Goal: Complete application form: Complete application form

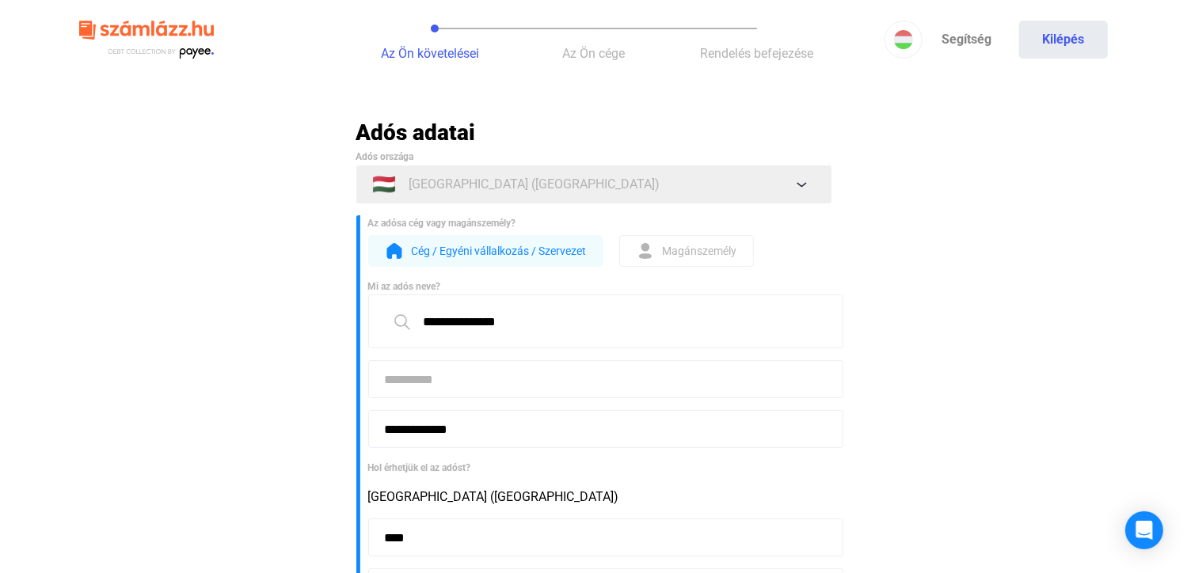
click at [506, 249] on span "Cég / Egyéni vállalkozás / Szervezet" at bounding box center [499, 250] width 175 height 19
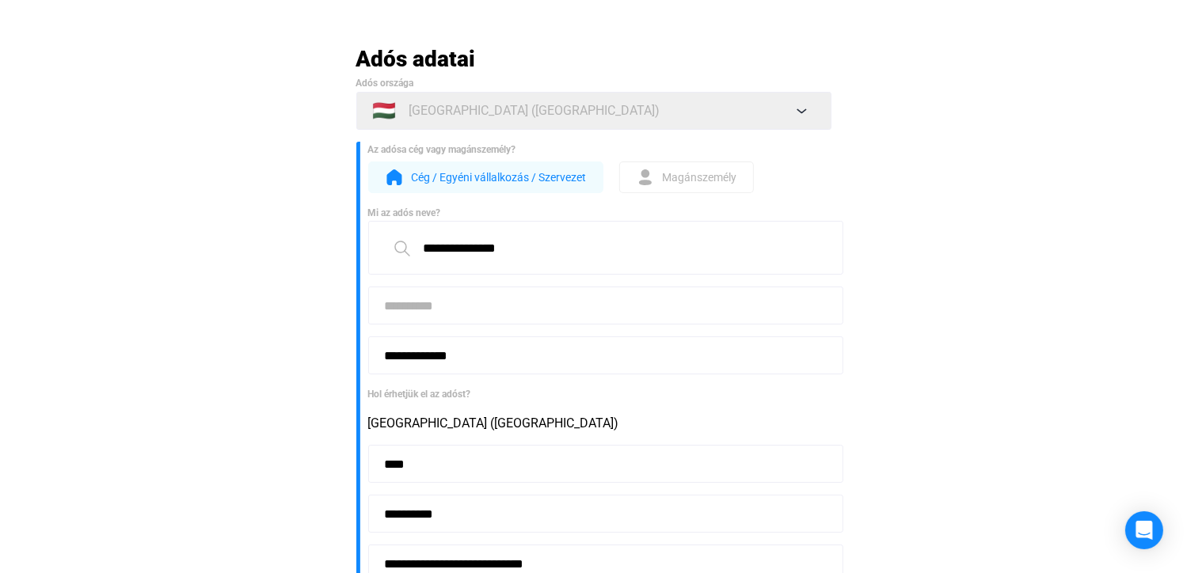
scroll to position [79, 0]
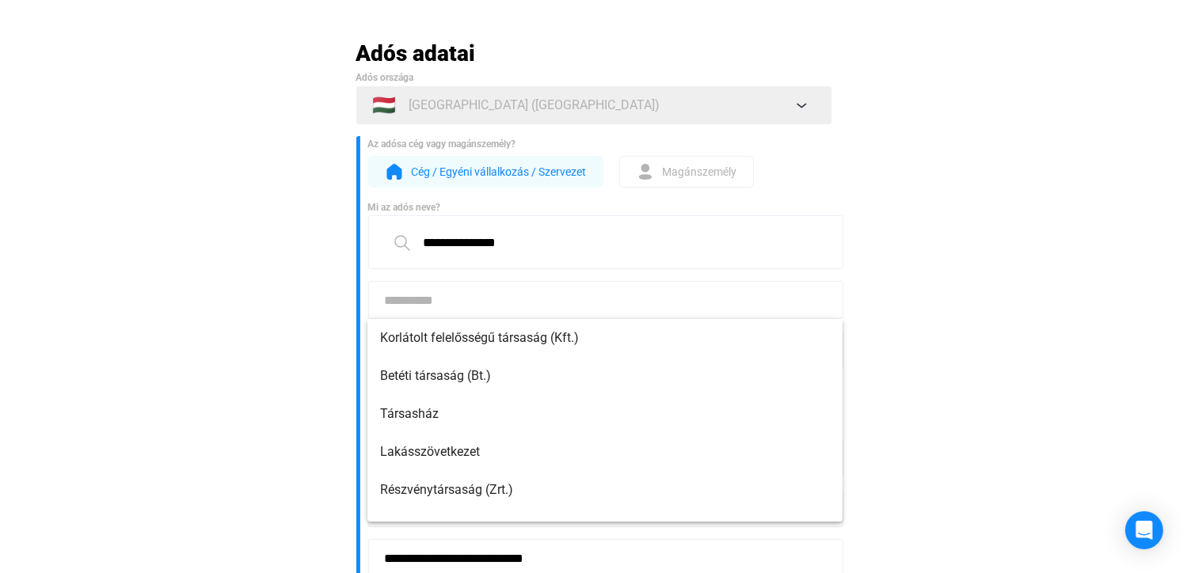
click at [523, 306] on input at bounding box center [605, 300] width 475 height 38
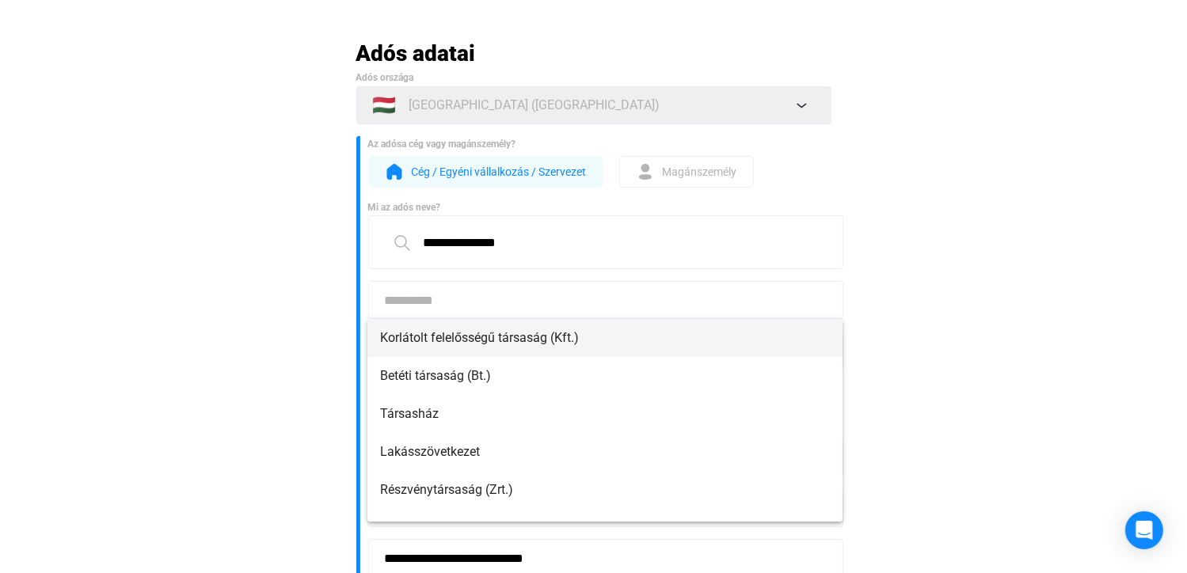
click at [515, 334] on span "Korlátolt felelősségű társaság (Kft.)" at bounding box center [605, 338] width 450 height 19
type input "**********"
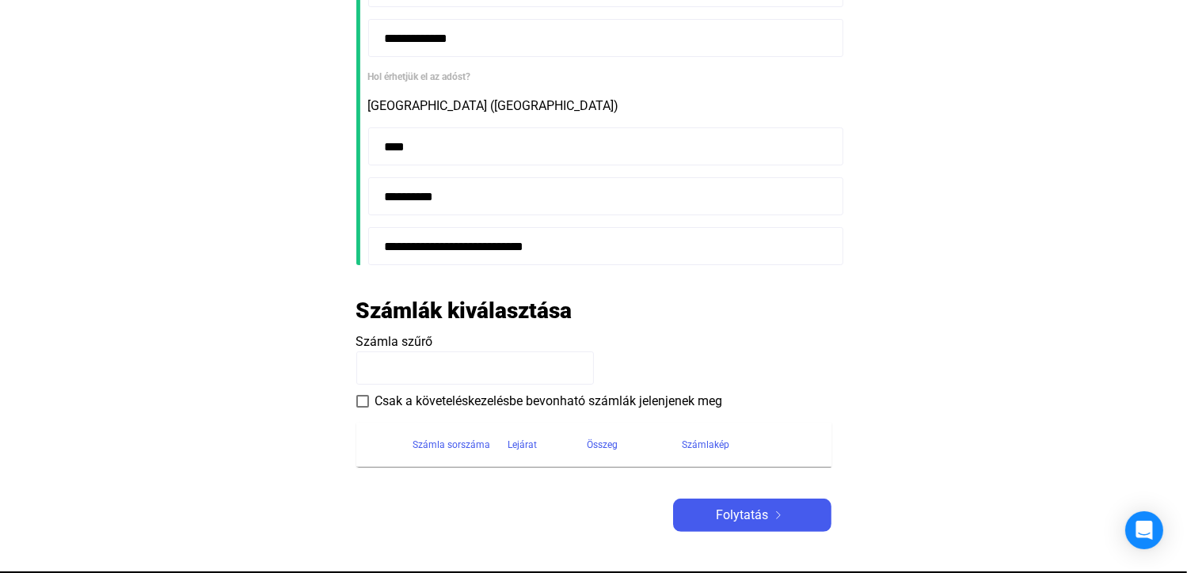
scroll to position [396, 0]
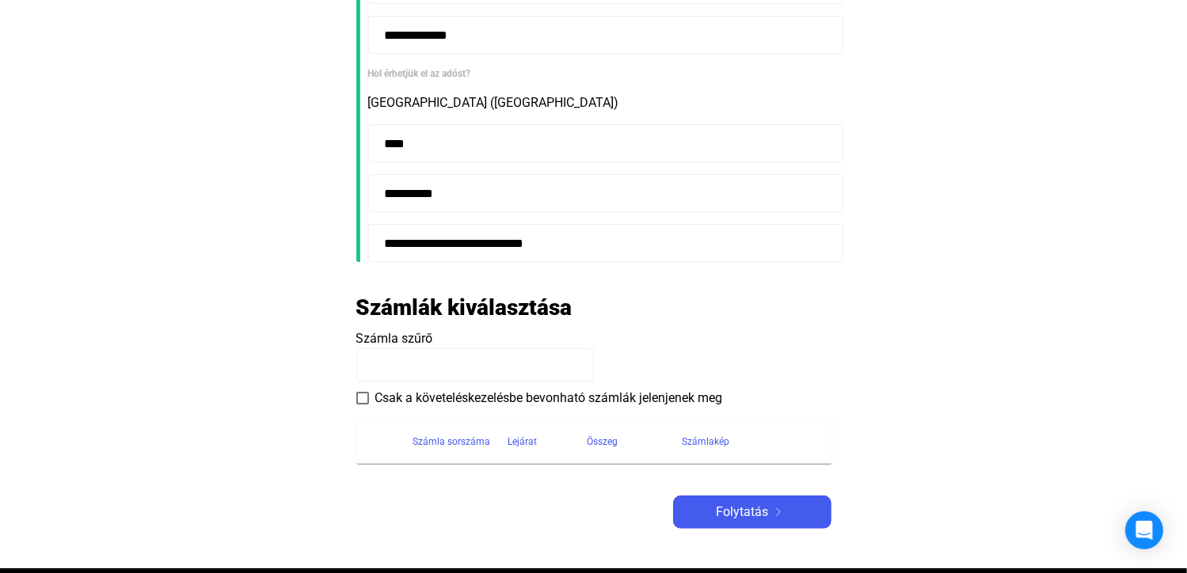
click at [476, 354] on input at bounding box center [475, 364] width 238 height 33
click at [468, 362] on input at bounding box center [475, 364] width 238 height 33
click at [366, 400] on span at bounding box center [362, 398] width 13 height 13
click at [444, 439] on div "Számla sorszáma" at bounding box center [452, 441] width 78 height 19
click at [514, 440] on div "Lejárat" at bounding box center [522, 441] width 29 height 19
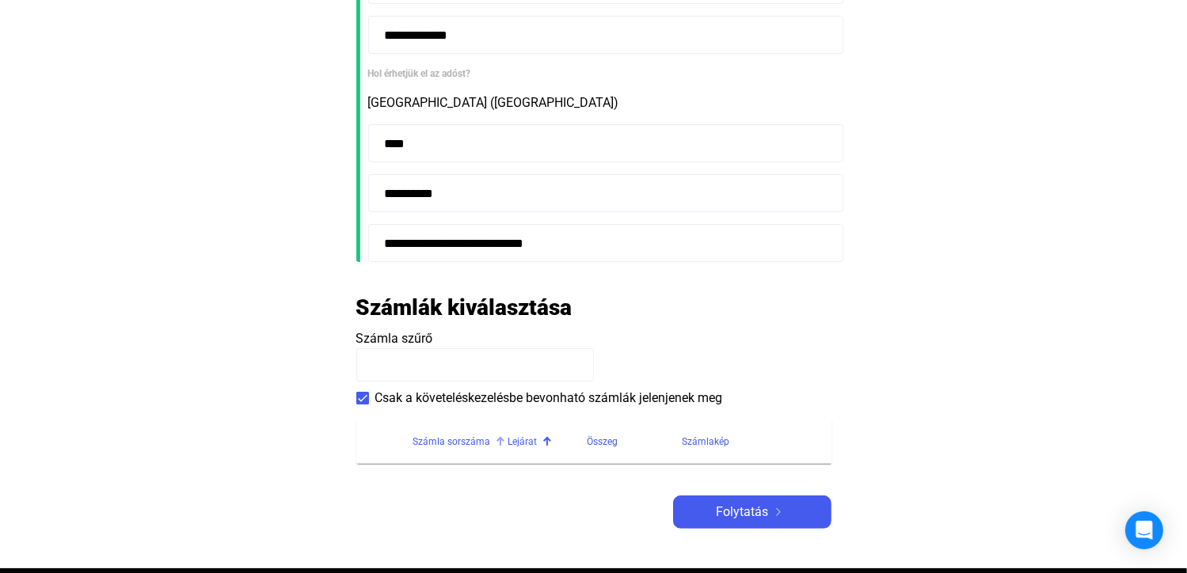
click at [456, 439] on div "Számla sorszáma" at bounding box center [452, 441] width 78 height 19
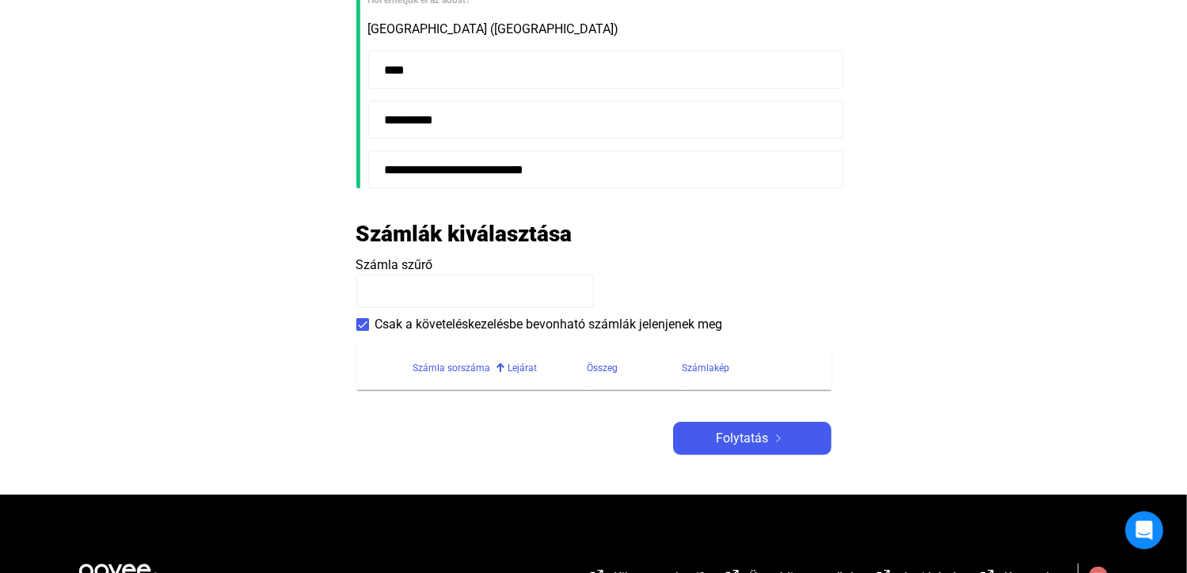
scroll to position [475, 0]
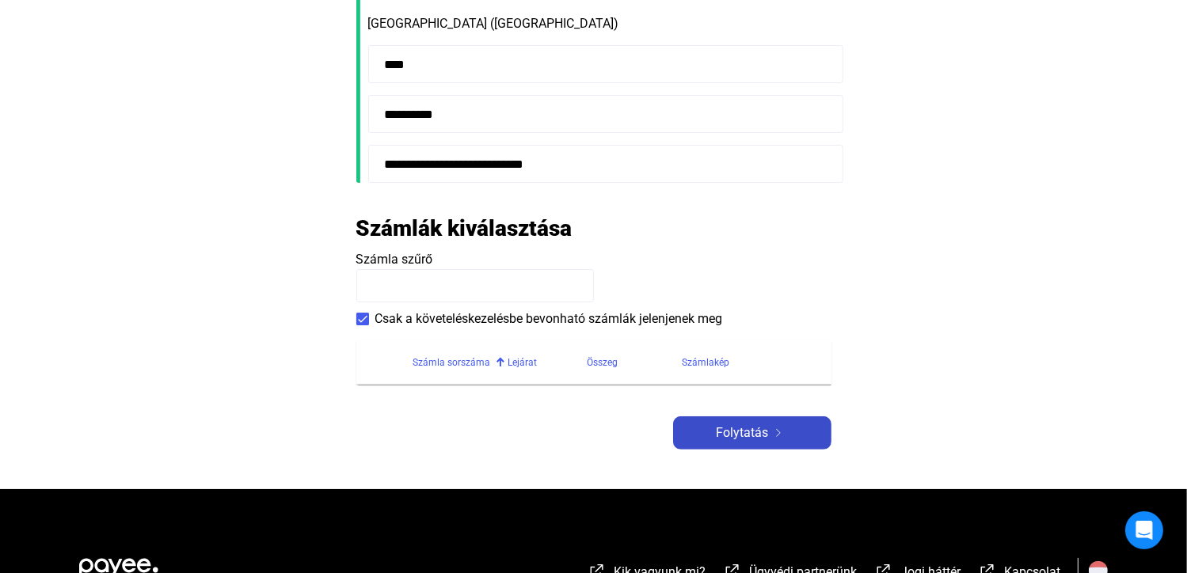
click at [741, 436] on span "Folytatás" at bounding box center [743, 433] width 52 height 19
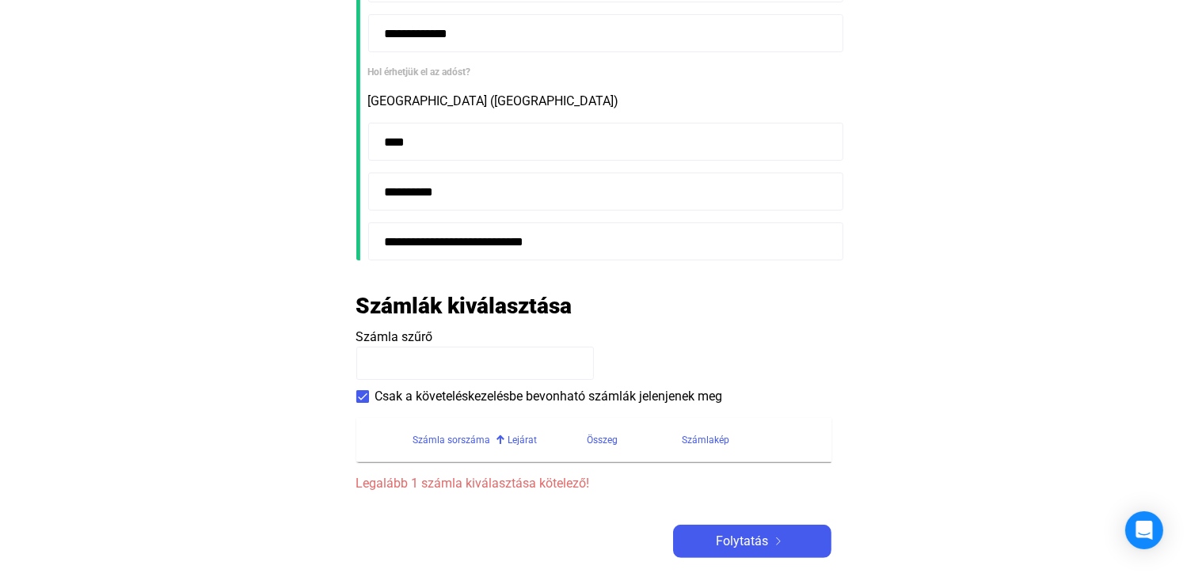
scroll to position [396, 0]
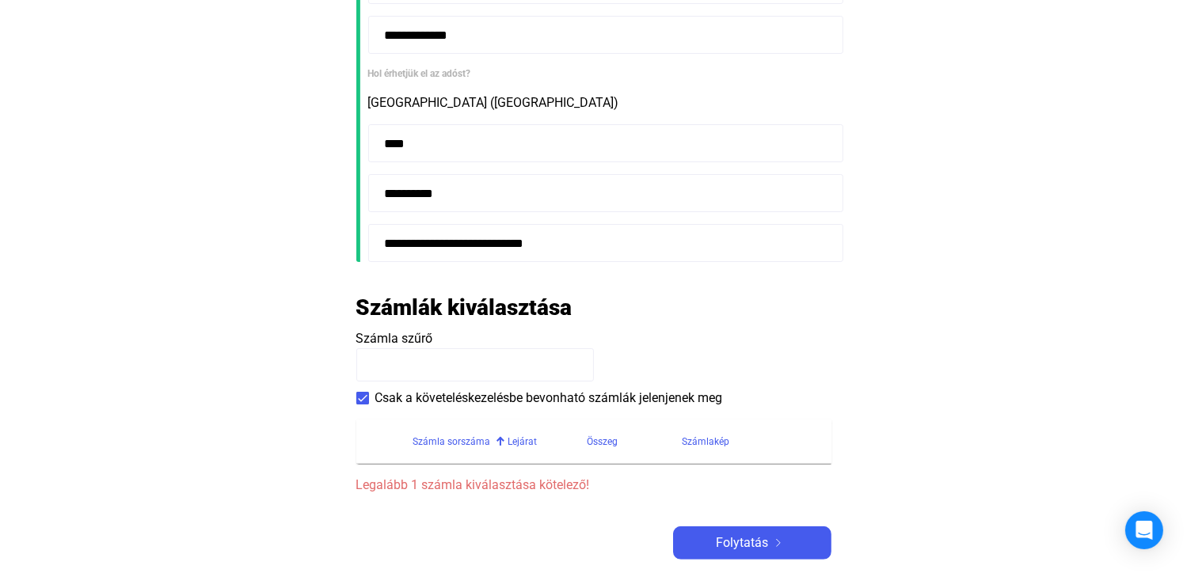
click at [462, 363] on input at bounding box center [475, 364] width 238 height 33
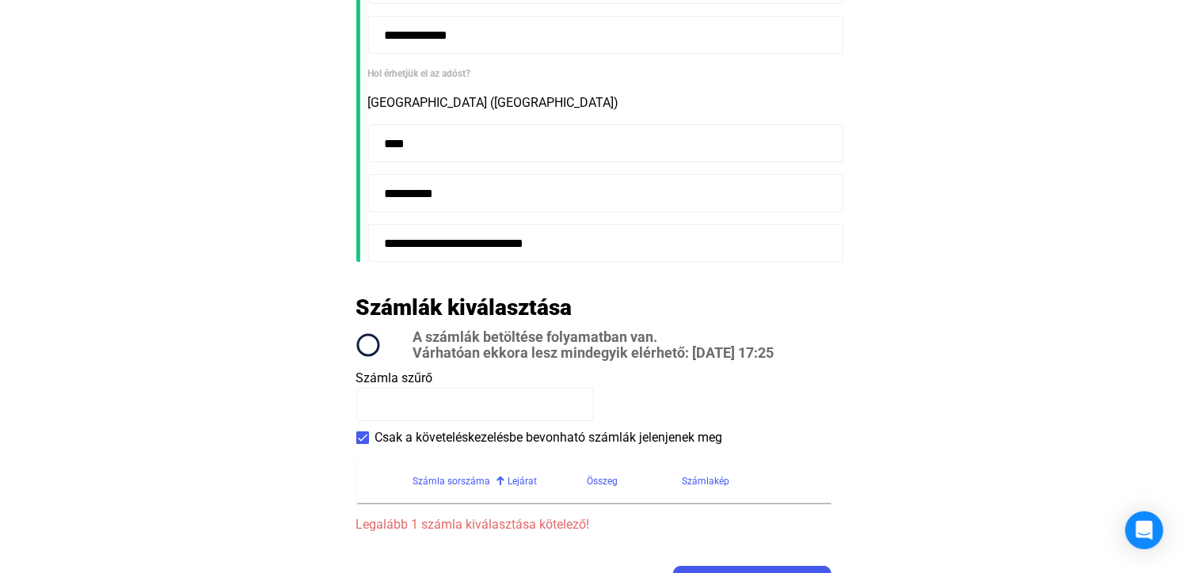
paste input "**********"
type input "*"
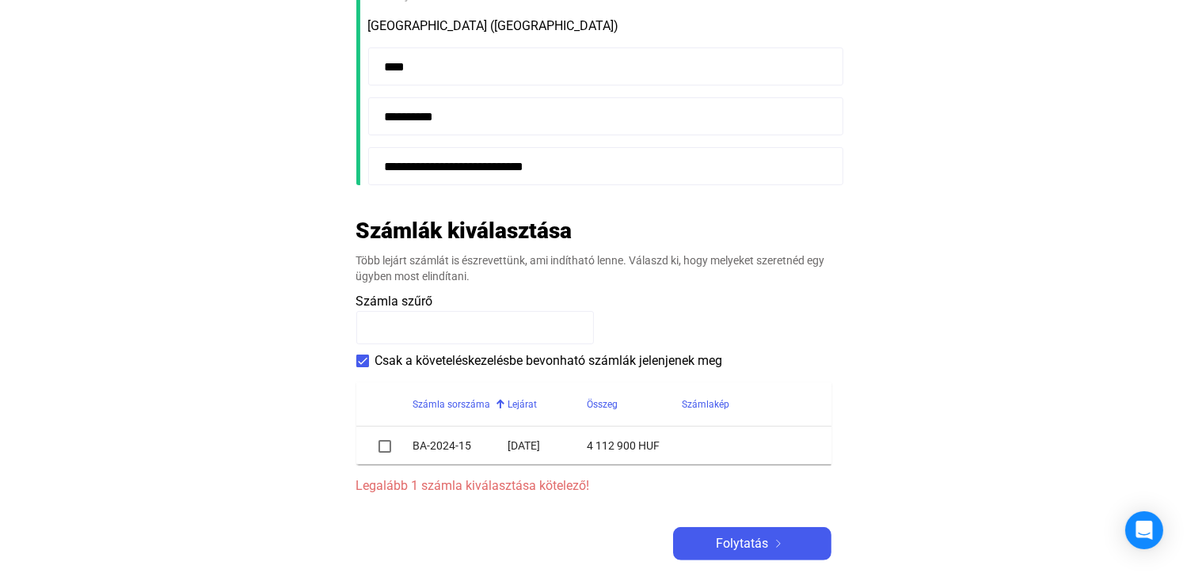
scroll to position [475, 0]
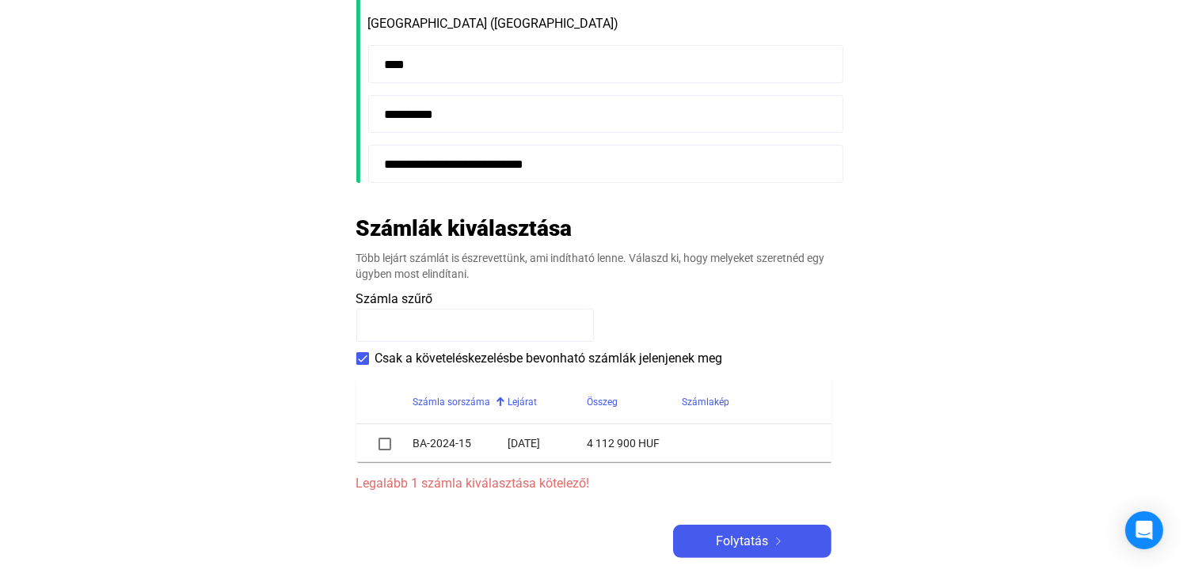
click at [381, 446] on span at bounding box center [384, 444] width 13 height 13
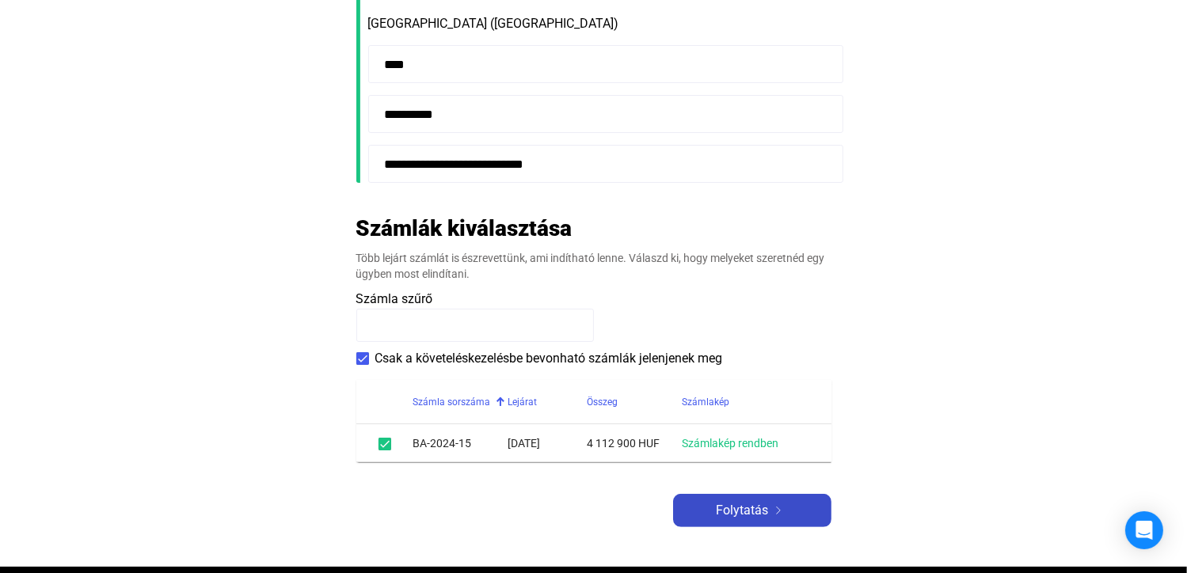
click at [737, 515] on span "Folytatás" at bounding box center [743, 510] width 52 height 19
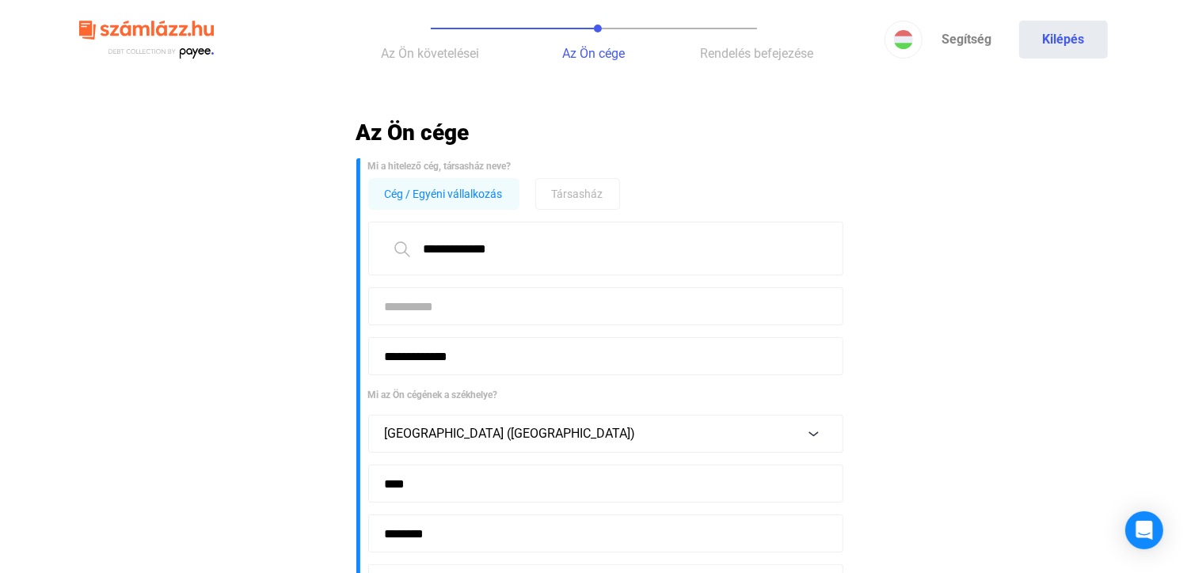
click at [589, 303] on input at bounding box center [605, 306] width 475 height 38
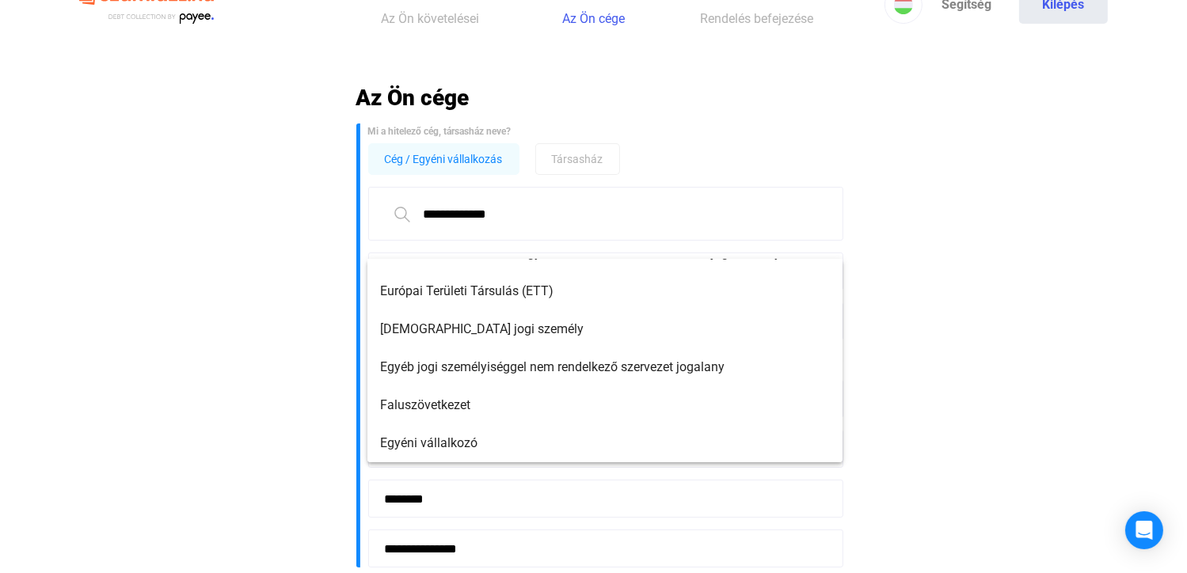
scroll to position [79, 0]
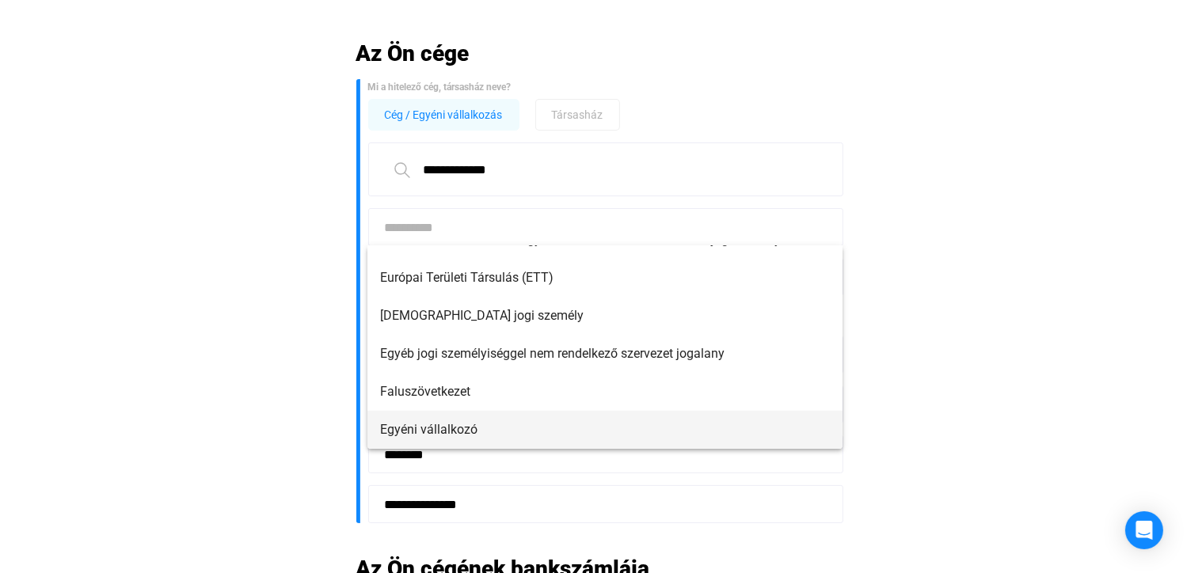
click at [523, 426] on span "Egyéni vállalkozó" at bounding box center [605, 429] width 450 height 19
type input "**********"
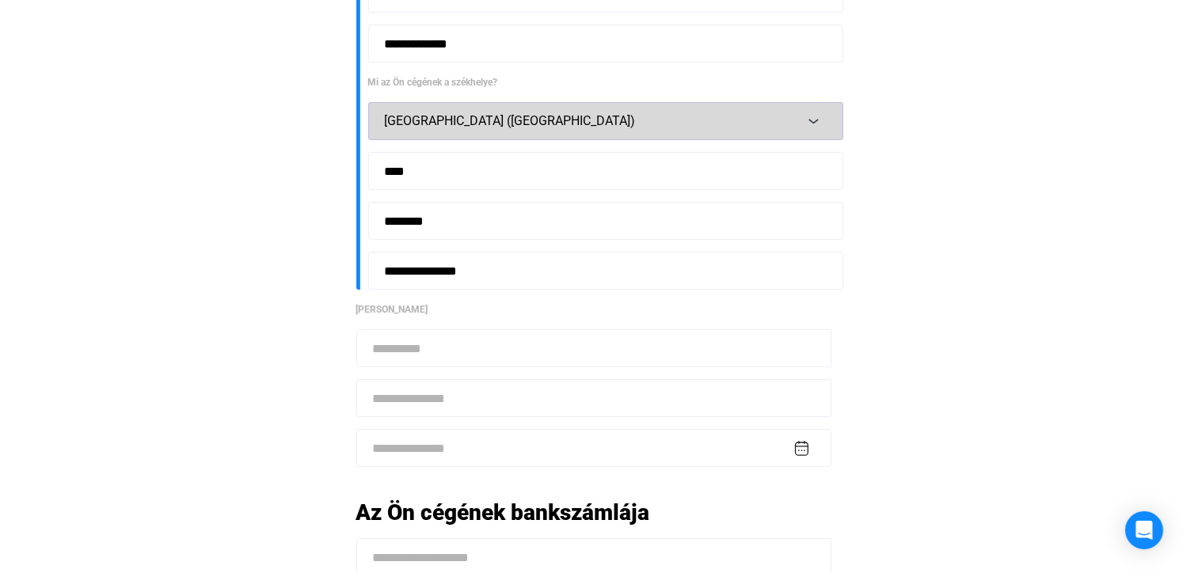
scroll to position [317, 0]
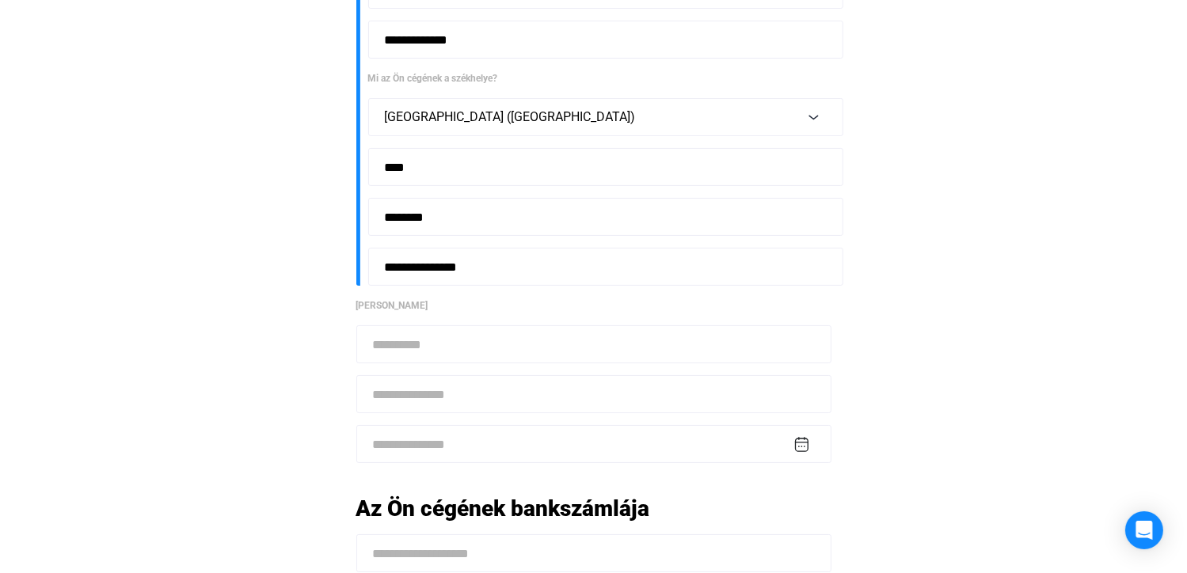
click at [504, 348] on input at bounding box center [593, 344] width 475 height 38
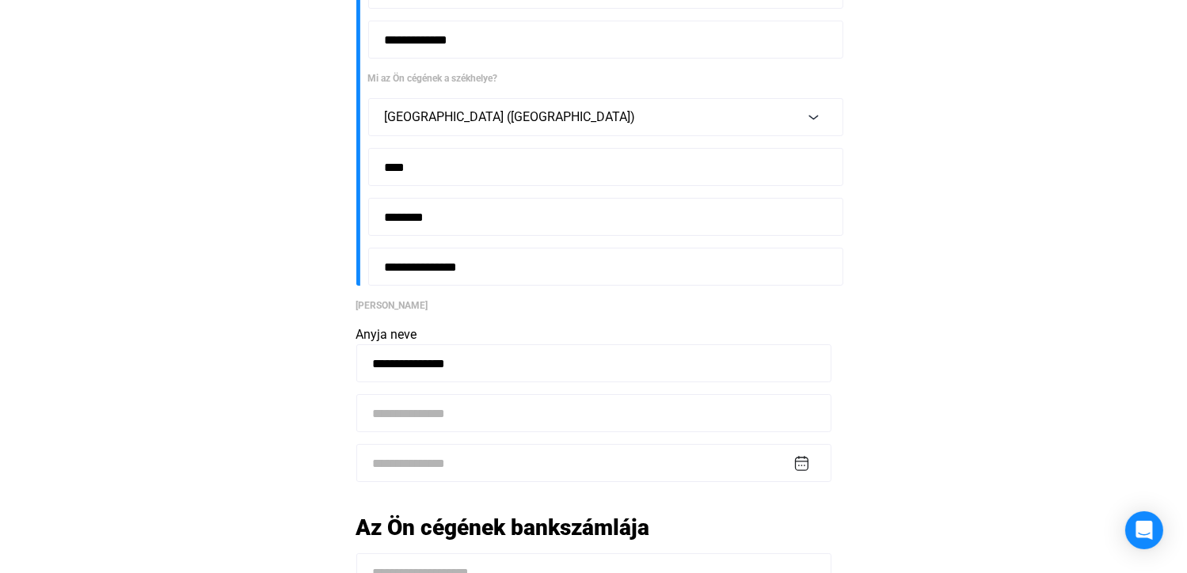
type input "**********"
click at [485, 410] on input at bounding box center [593, 413] width 475 height 38
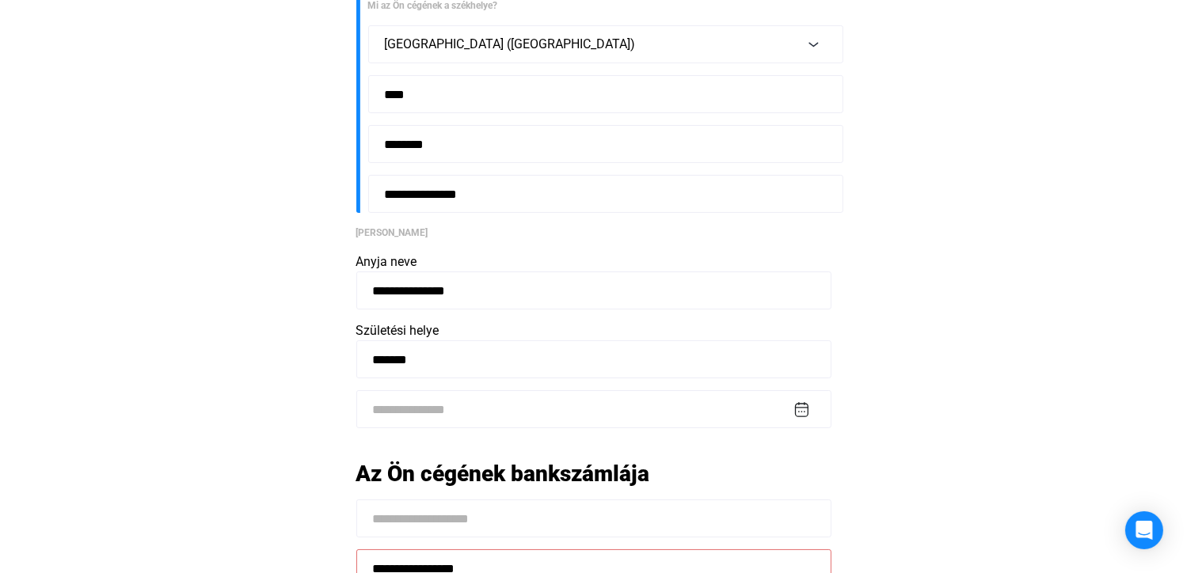
scroll to position [396, 0]
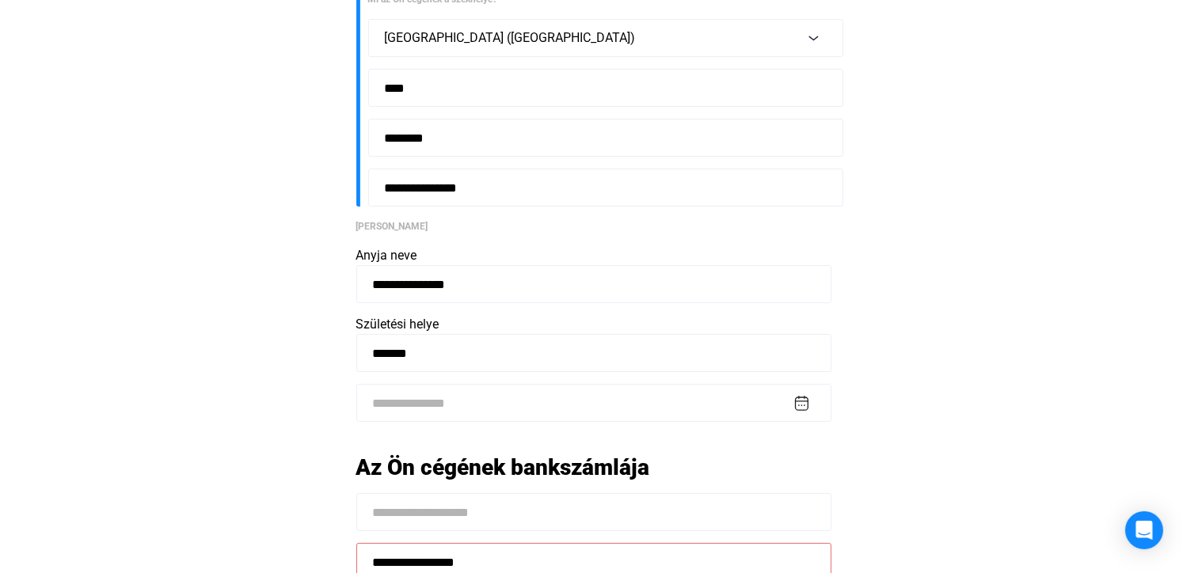
type input "*******"
click at [462, 401] on input at bounding box center [593, 403] width 475 height 38
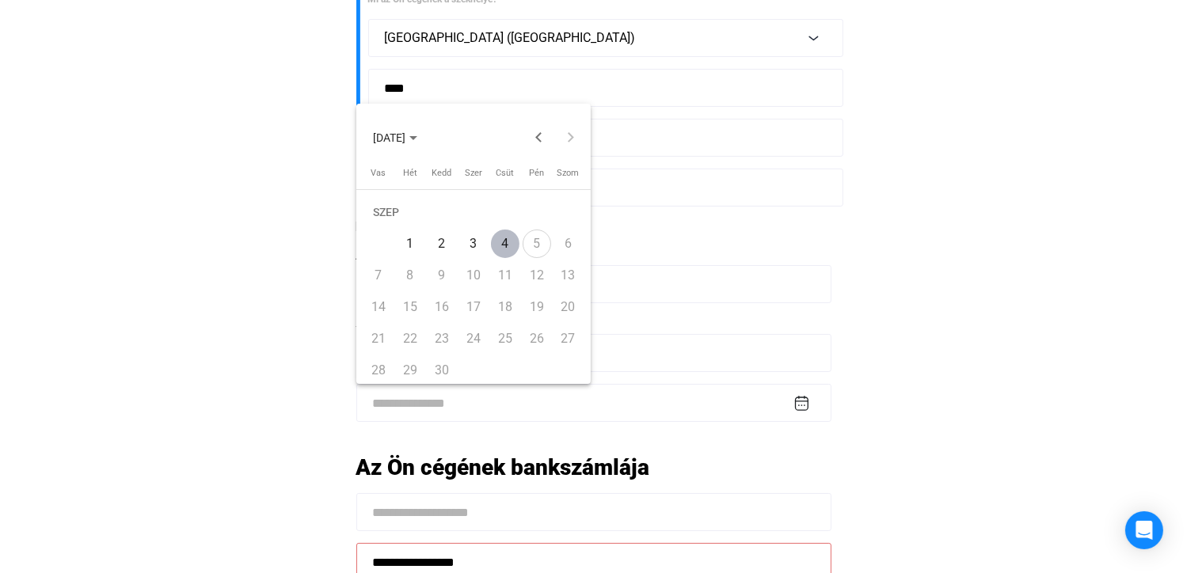
click at [393, 135] on span "[DATE]" at bounding box center [389, 137] width 32 height 13
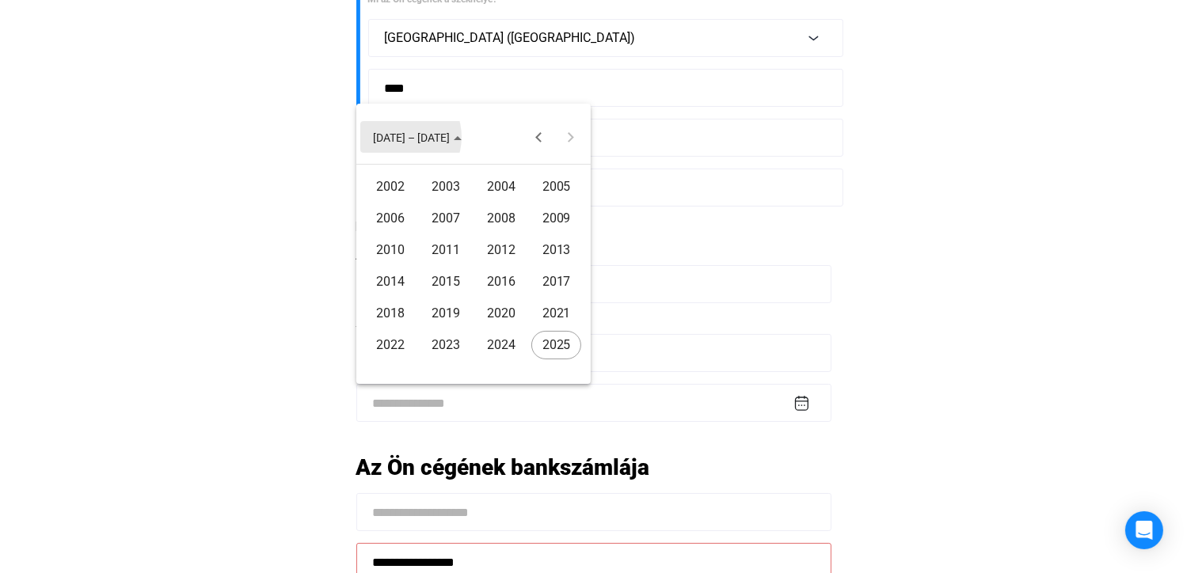
click at [397, 137] on span "[DATE] – [DATE]" at bounding box center [411, 137] width 77 height 13
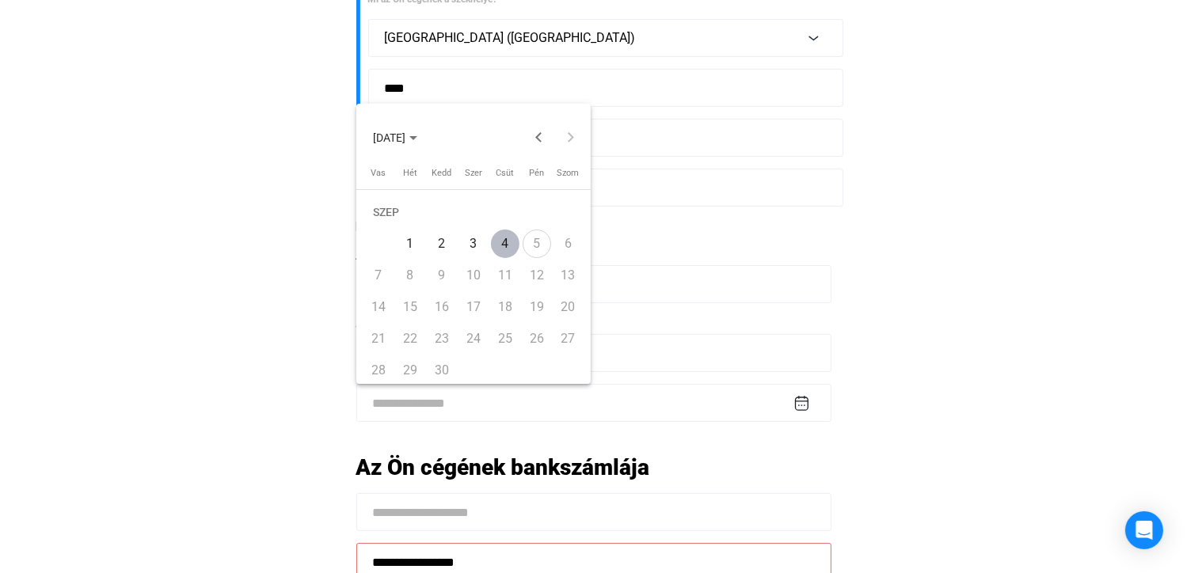
click at [397, 137] on span "[DATE]" at bounding box center [389, 137] width 32 height 13
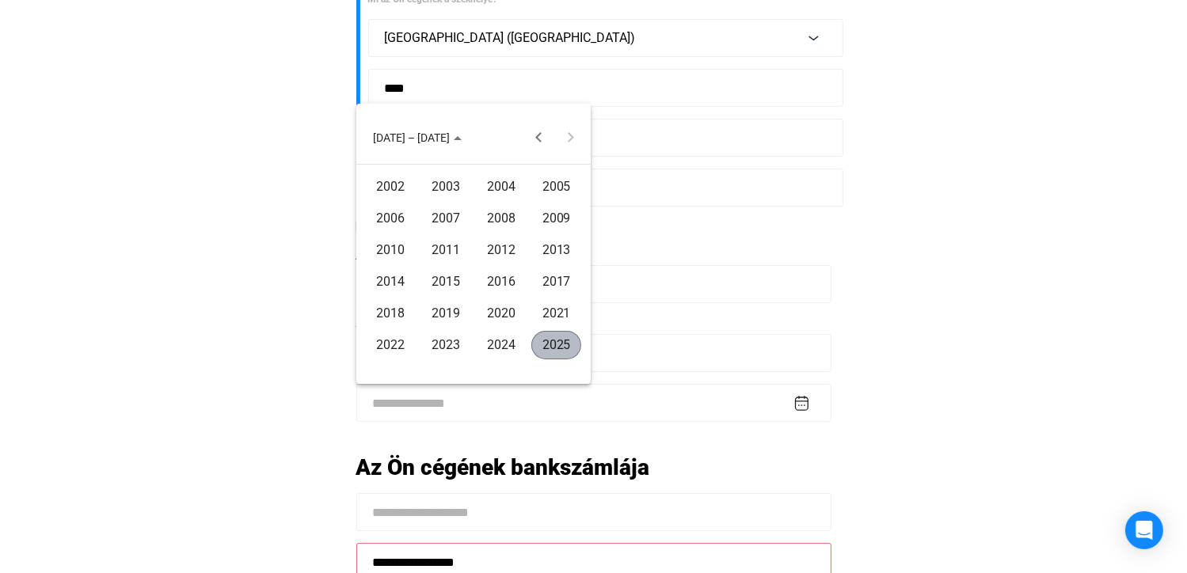
click at [454, 139] on polygon "Choose date" at bounding box center [458, 138] width 8 height 4
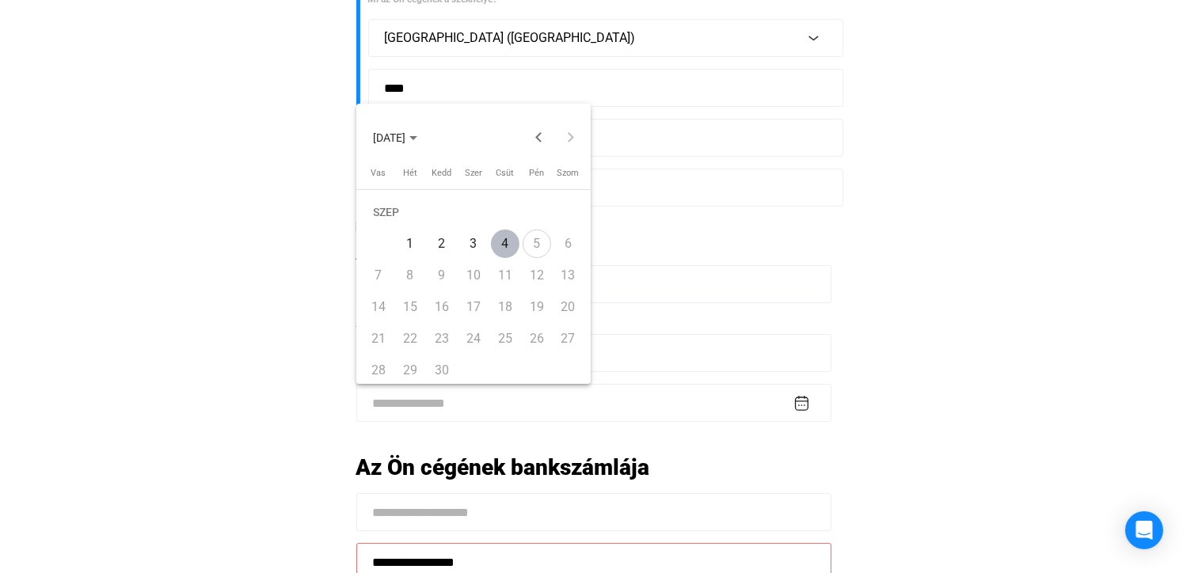
click at [403, 131] on span "[DATE]" at bounding box center [389, 137] width 32 height 13
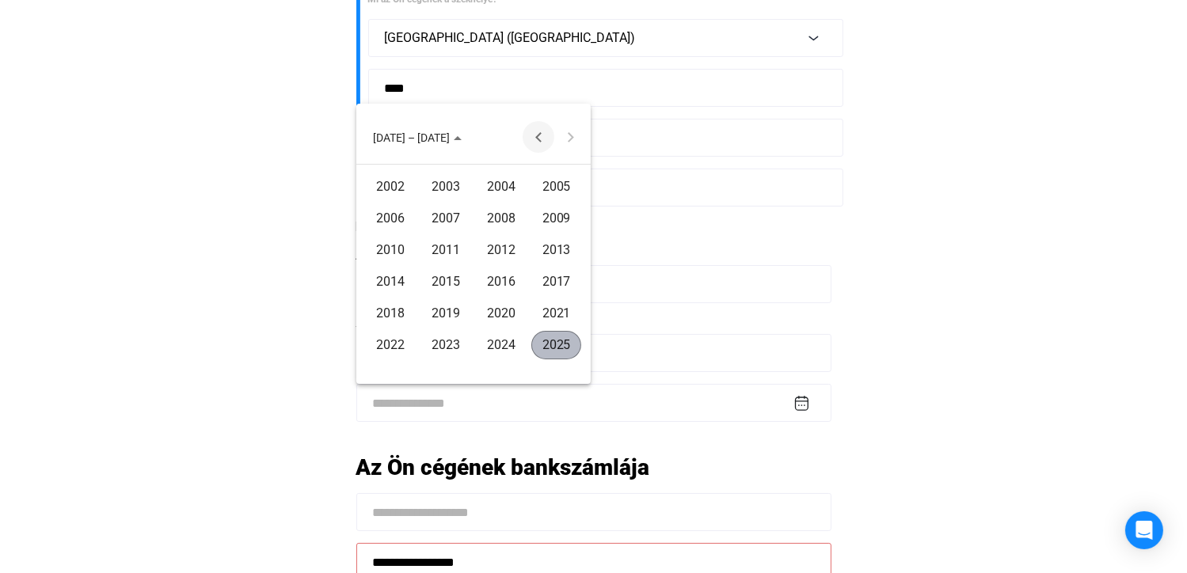
click at [535, 139] on button "Previous 24 years" at bounding box center [539, 137] width 32 height 32
click at [396, 341] on div "1974" at bounding box center [390, 345] width 50 height 29
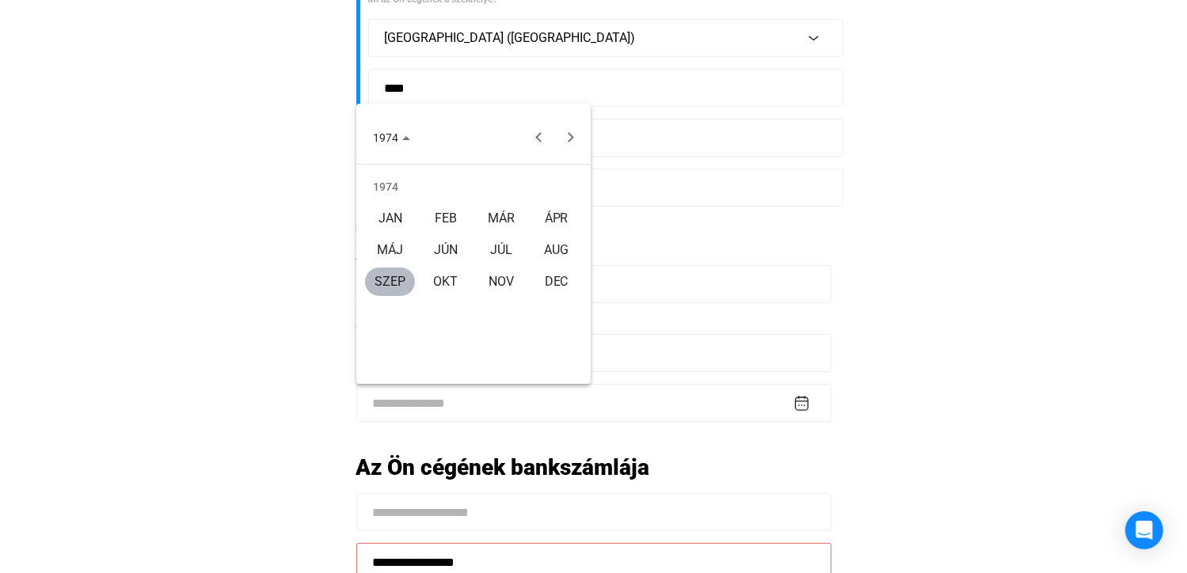
click at [402, 238] on div "MÁJ" at bounding box center [390, 250] width 50 height 29
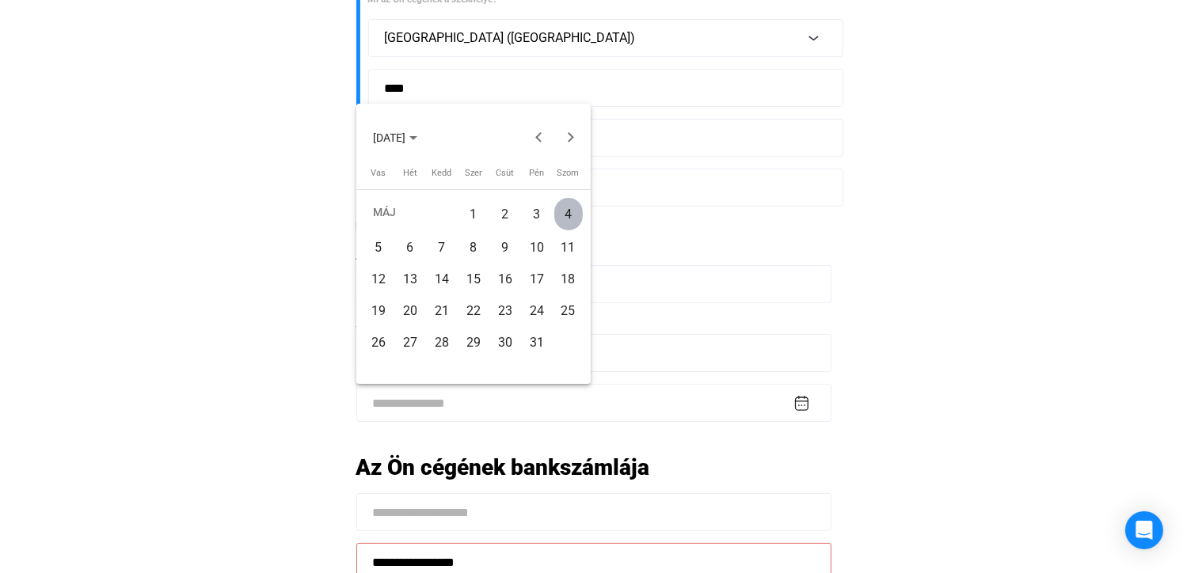
click at [531, 254] on div "10" at bounding box center [537, 248] width 29 height 29
type input "**********"
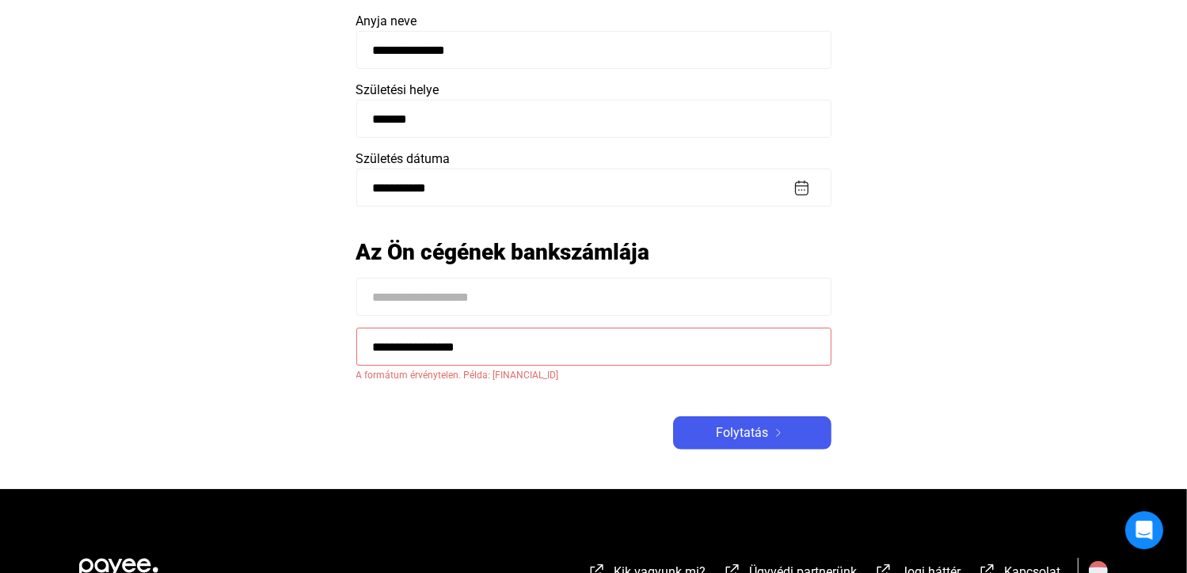
scroll to position [635, 0]
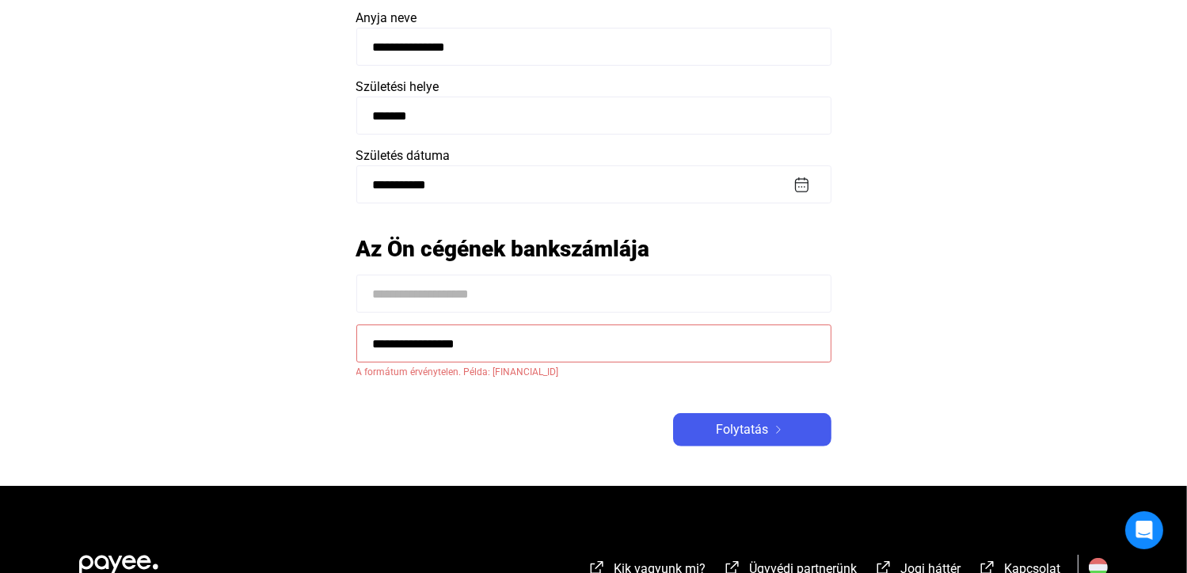
click at [500, 298] on input at bounding box center [593, 294] width 475 height 38
click at [514, 338] on input "**********" at bounding box center [593, 344] width 475 height 38
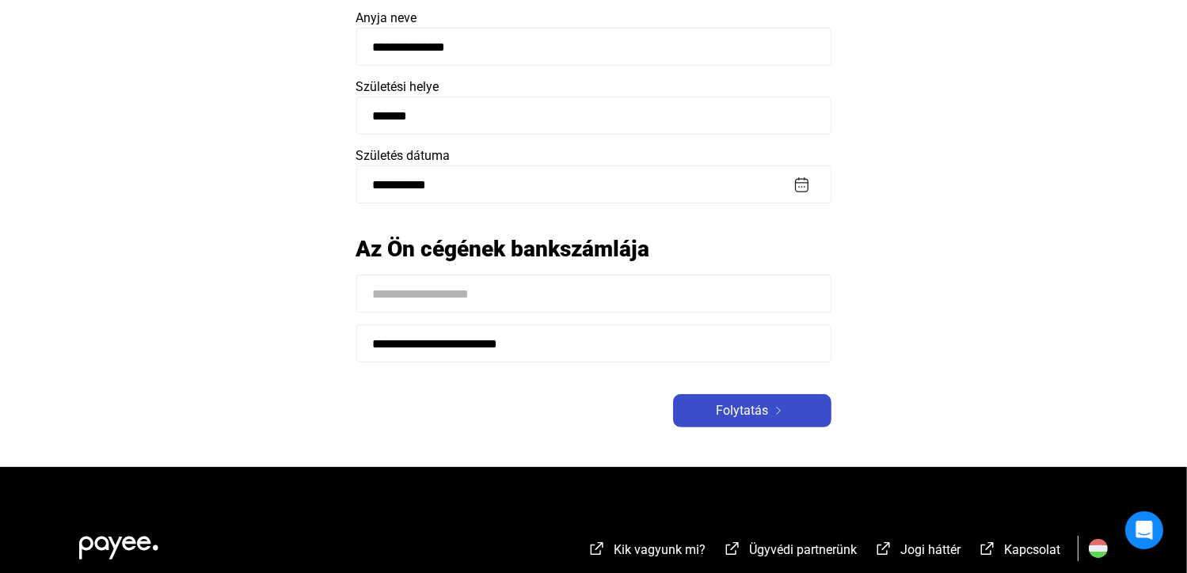
type input "**********"
click at [722, 412] on span "Folytatás" at bounding box center [743, 410] width 52 height 19
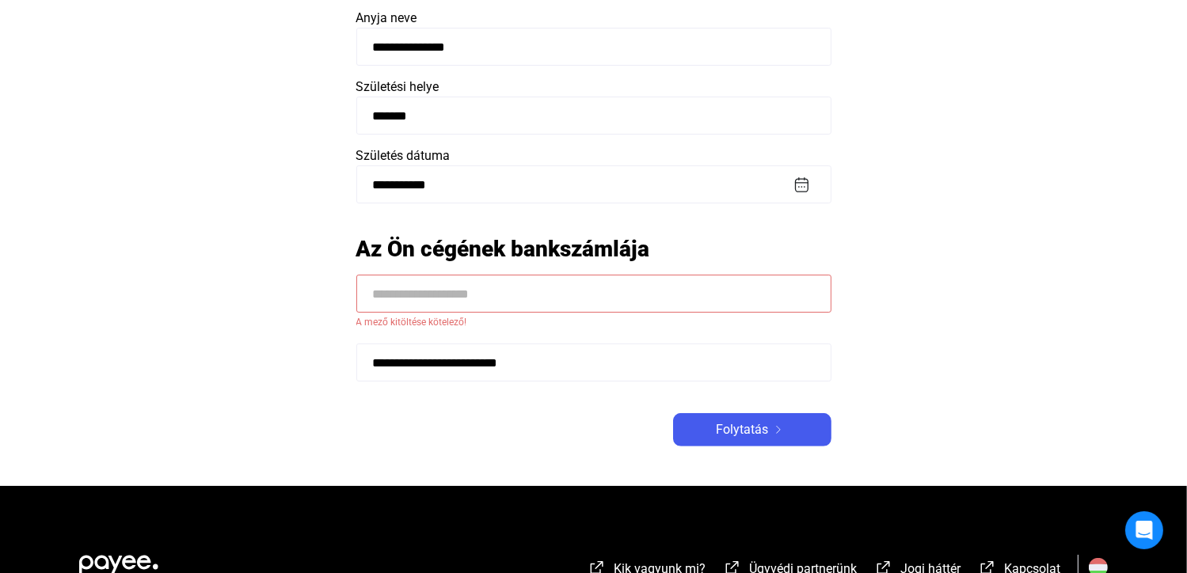
click at [467, 291] on input at bounding box center [593, 294] width 475 height 38
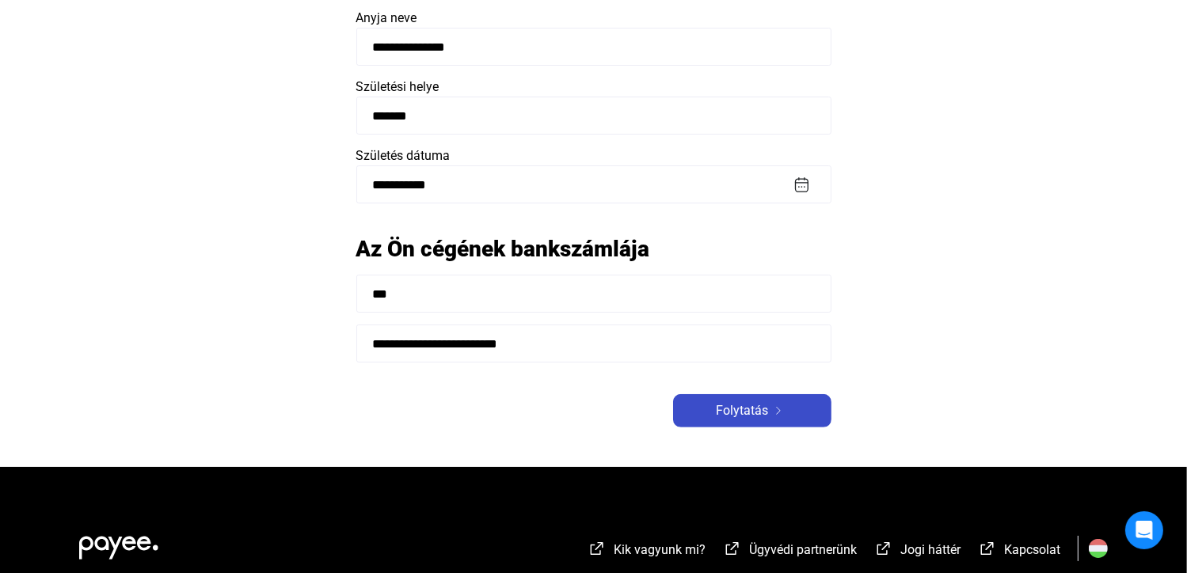
type input "***"
click at [708, 409] on div "Folytatás" at bounding box center [752, 410] width 149 height 19
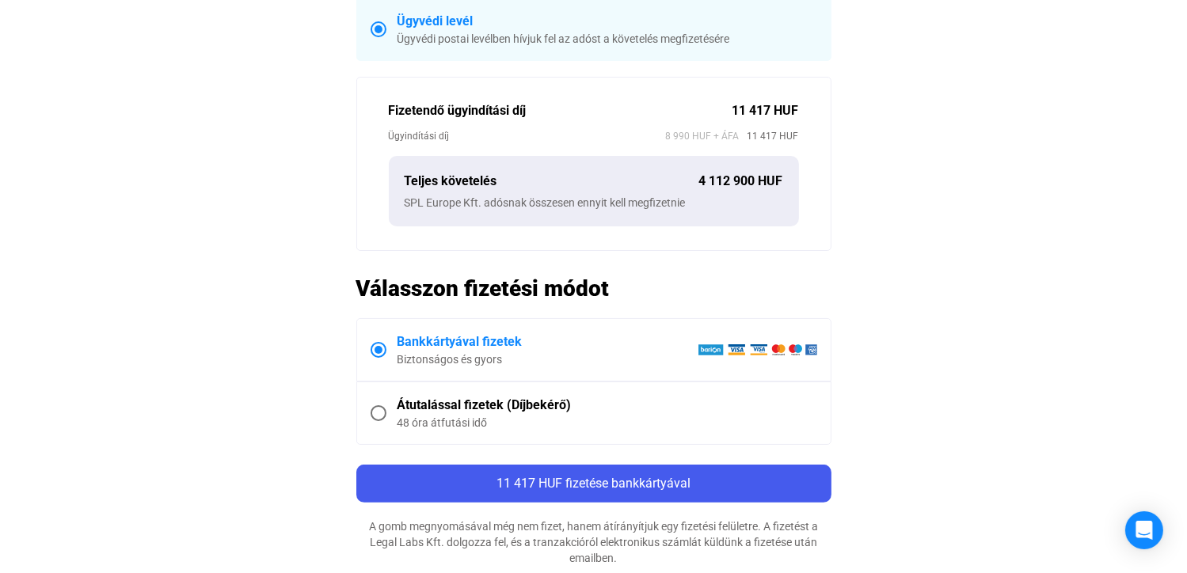
scroll to position [475, 0]
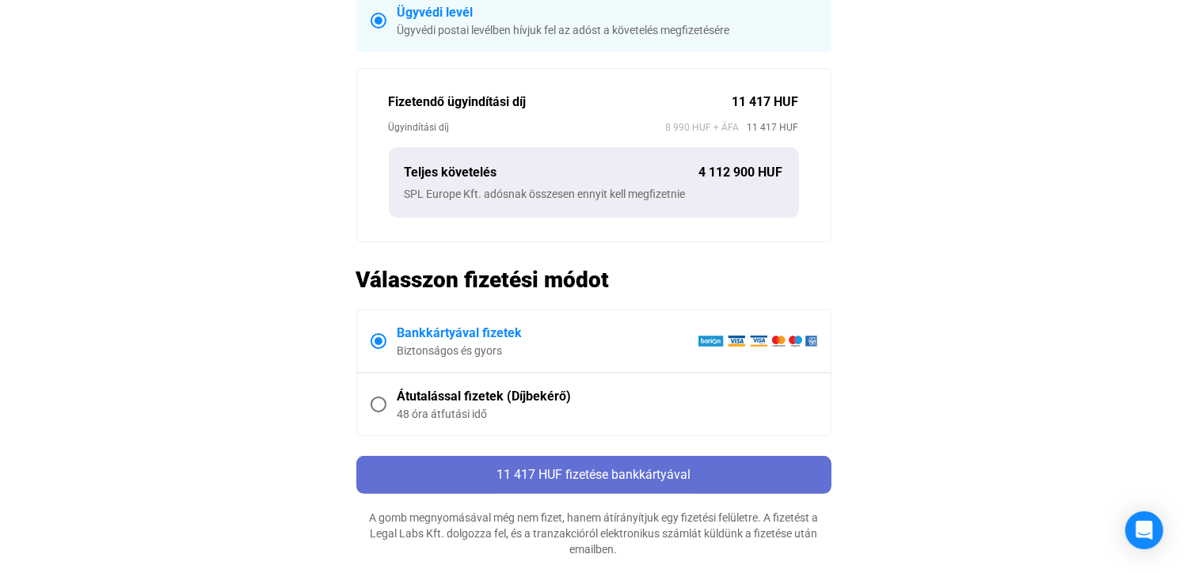
click at [561, 475] on span "11 417 HUF fizetése bankkártyával" at bounding box center [593, 474] width 194 height 15
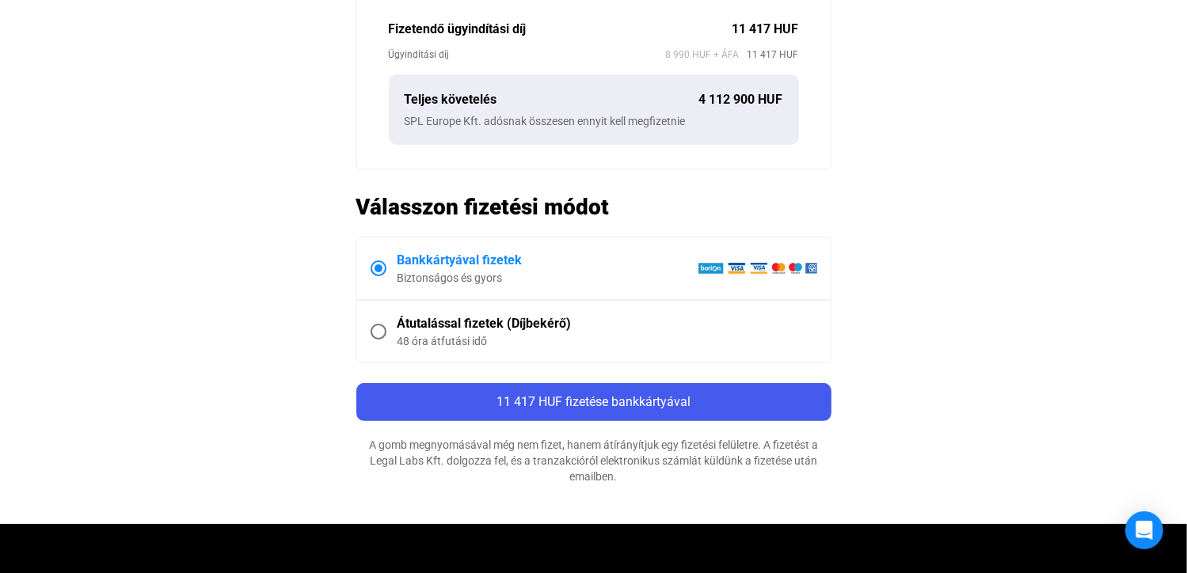
scroll to position [554, 0]
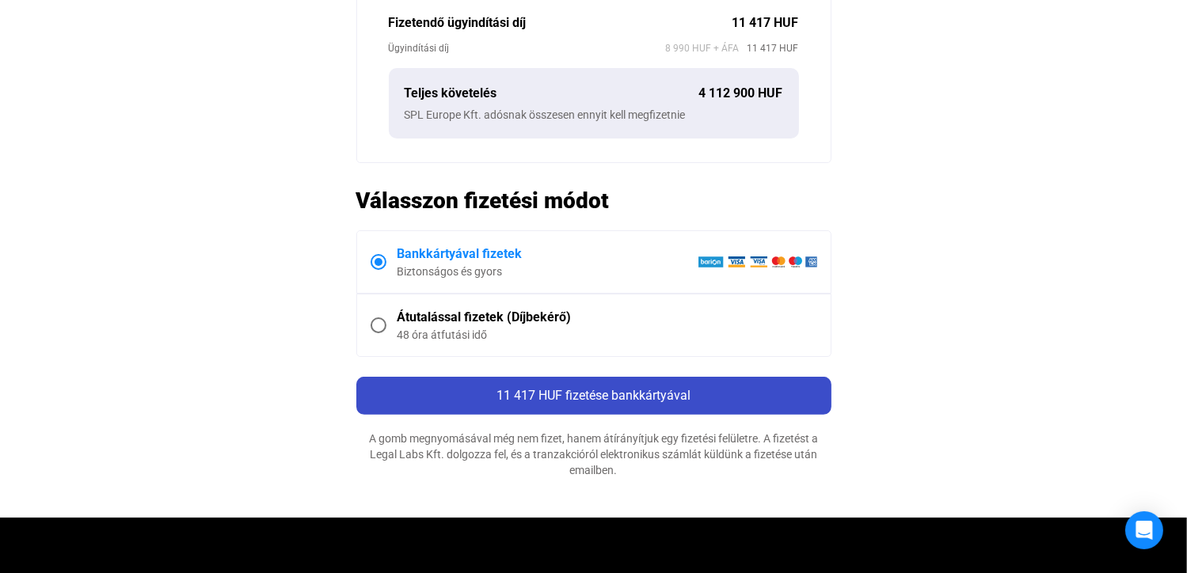
click at [603, 392] on span "11 417 HUF fizetése bankkártyával" at bounding box center [593, 395] width 194 height 15
